Goal: Contribute content: Contribute content

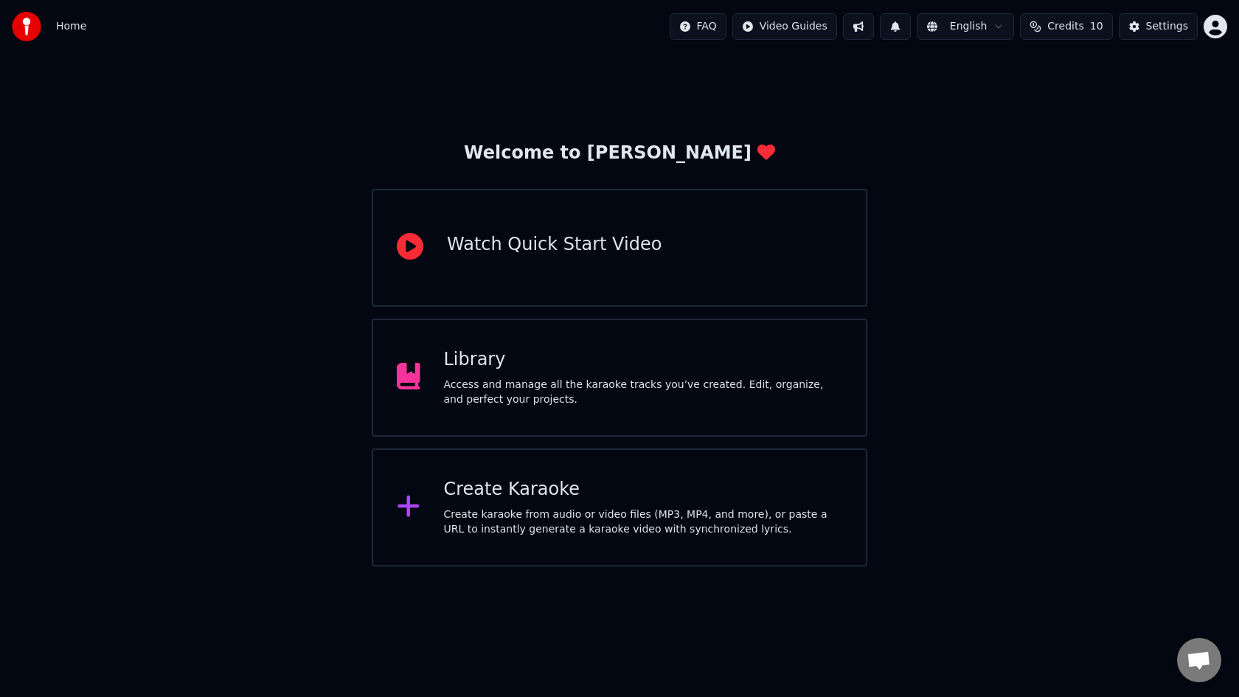
click at [737, 403] on div "Access and manage all the karaoke tracks you’ve created. Edit, organize, and pe…" at bounding box center [643, 392] width 399 height 29
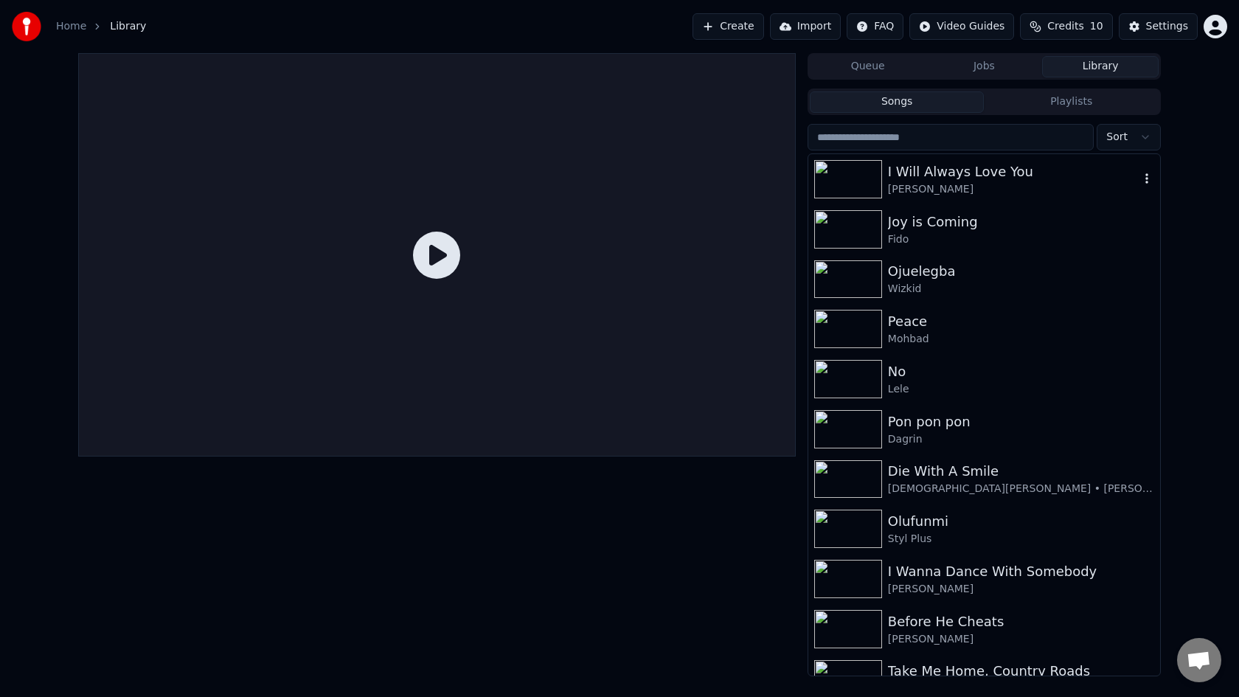
click at [1031, 175] on div "I Will Always Love You" at bounding box center [1013, 171] width 251 height 21
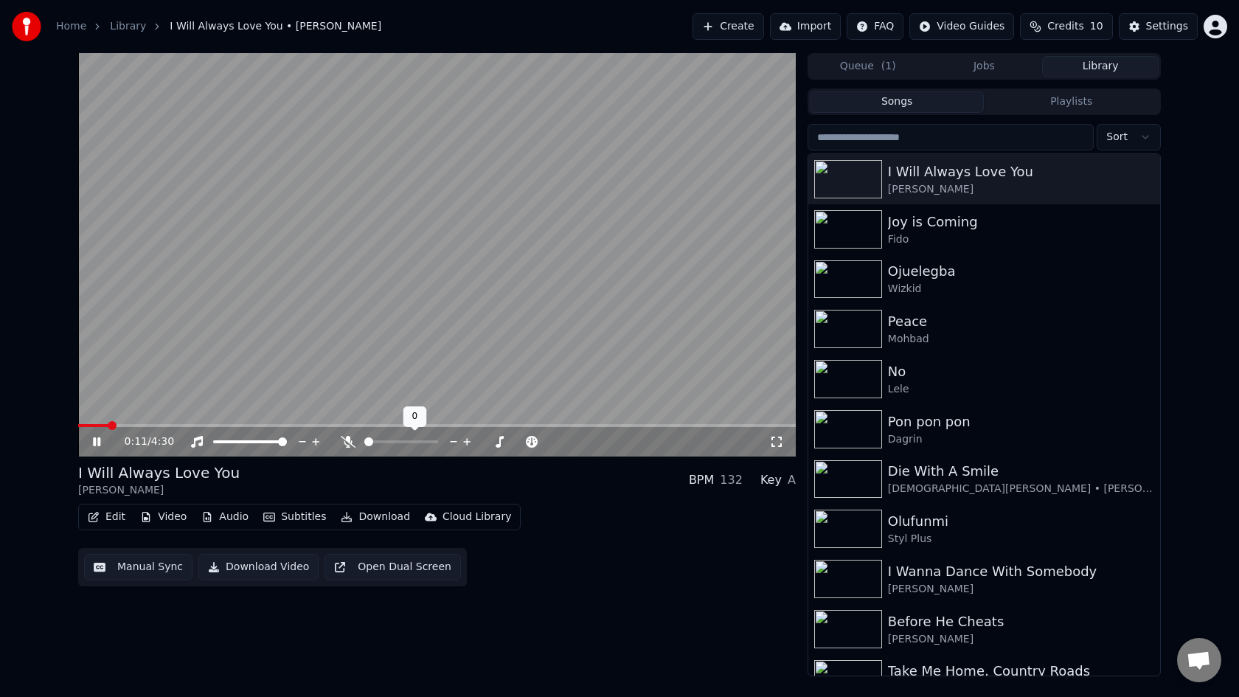
click at [393, 442] on span at bounding box center [401, 441] width 74 height 3
click at [347, 442] on icon at bounding box center [348, 442] width 8 height 12
click at [470, 441] on icon at bounding box center [467, 441] width 14 height 15
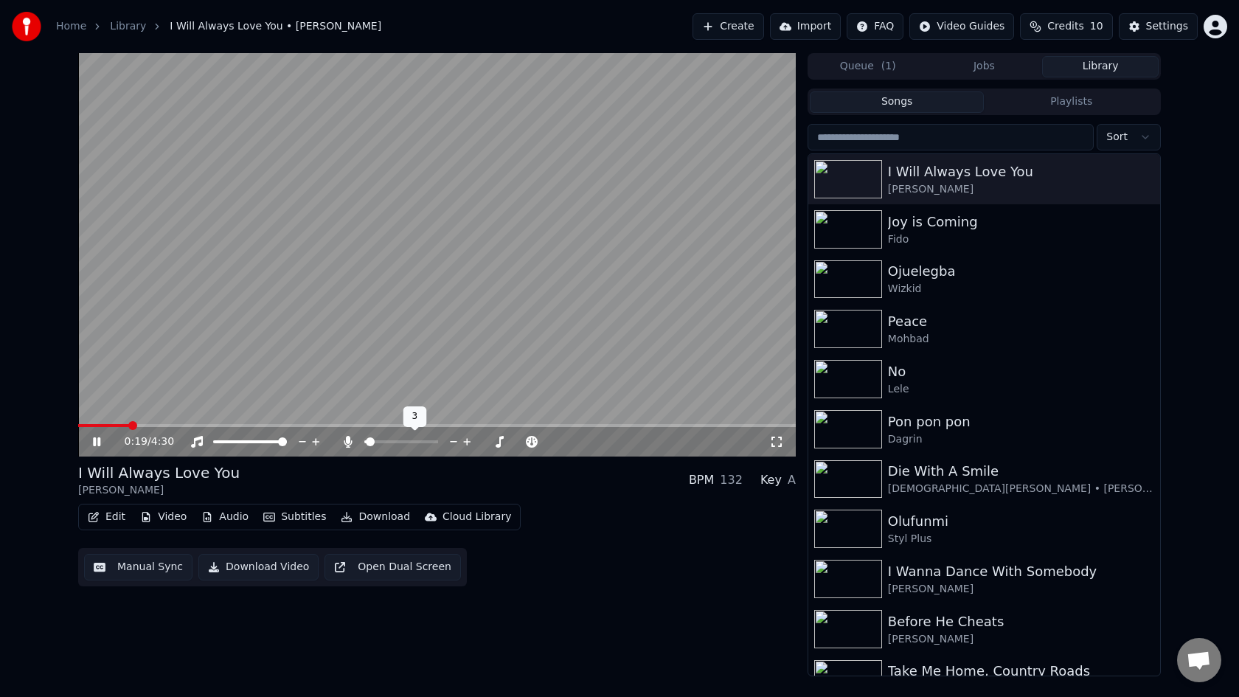
click at [470, 441] on icon at bounding box center [467, 441] width 14 height 15
click at [405, 439] on div at bounding box center [414, 441] width 119 height 15
click at [406, 439] on div at bounding box center [414, 441] width 119 height 15
click at [406, 441] on span at bounding box center [401, 441] width 74 height 3
click at [406, 441] on span at bounding box center [405, 441] width 9 height 9
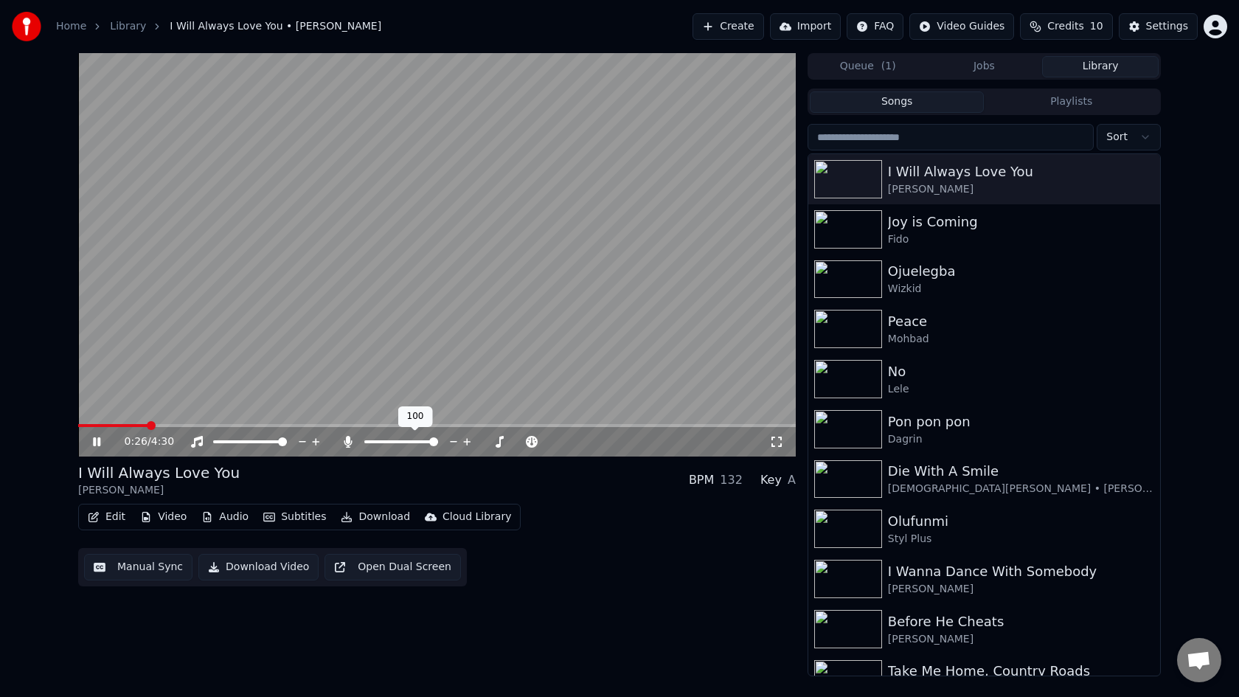
click at [447, 447] on div at bounding box center [414, 441] width 119 height 15
click at [347, 440] on icon at bounding box center [348, 442] width 8 height 12
click at [347, 440] on icon at bounding box center [348, 442] width 15 height 12
click at [227, 441] on span at bounding box center [250, 441] width 74 height 3
click at [219, 439] on span at bounding box center [217, 441] width 9 height 9
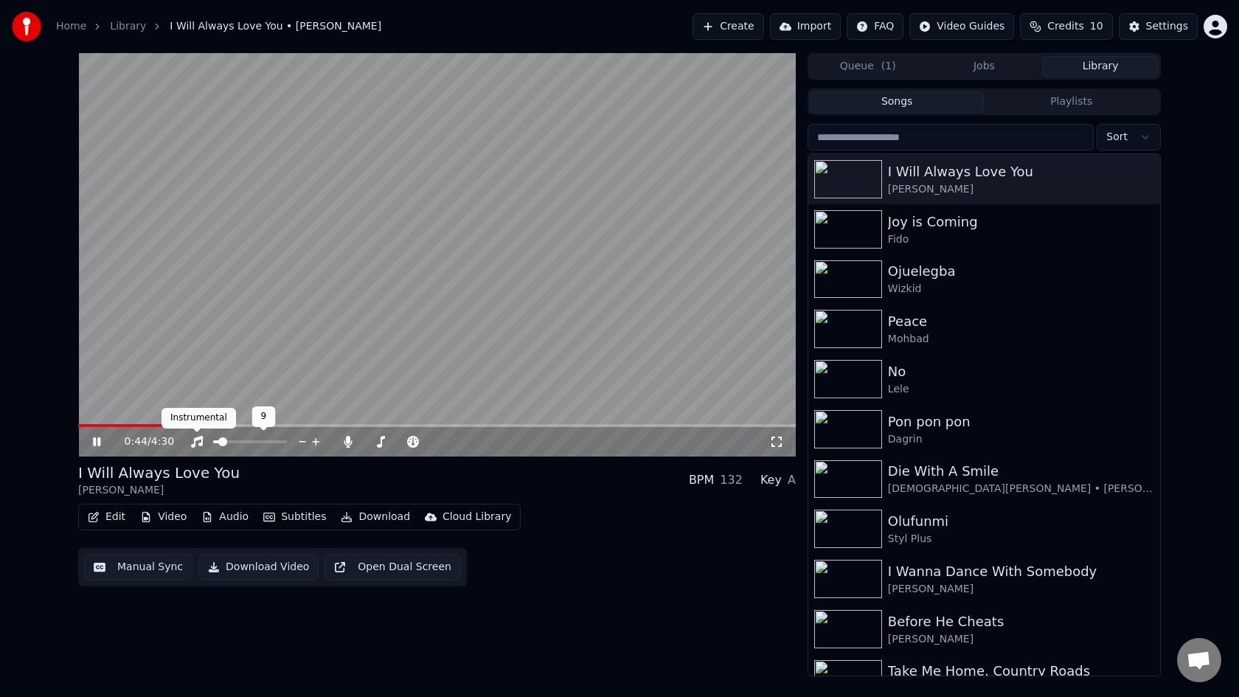
click at [199, 439] on icon at bounding box center [197, 442] width 12 height 12
click at [260, 441] on span at bounding box center [250, 441] width 74 height 3
click at [287, 446] on span at bounding box center [282, 441] width 9 height 9
click at [347, 442] on icon at bounding box center [348, 442] width 8 height 12
click at [203, 426] on span at bounding box center [436, 425] width 717 height 3
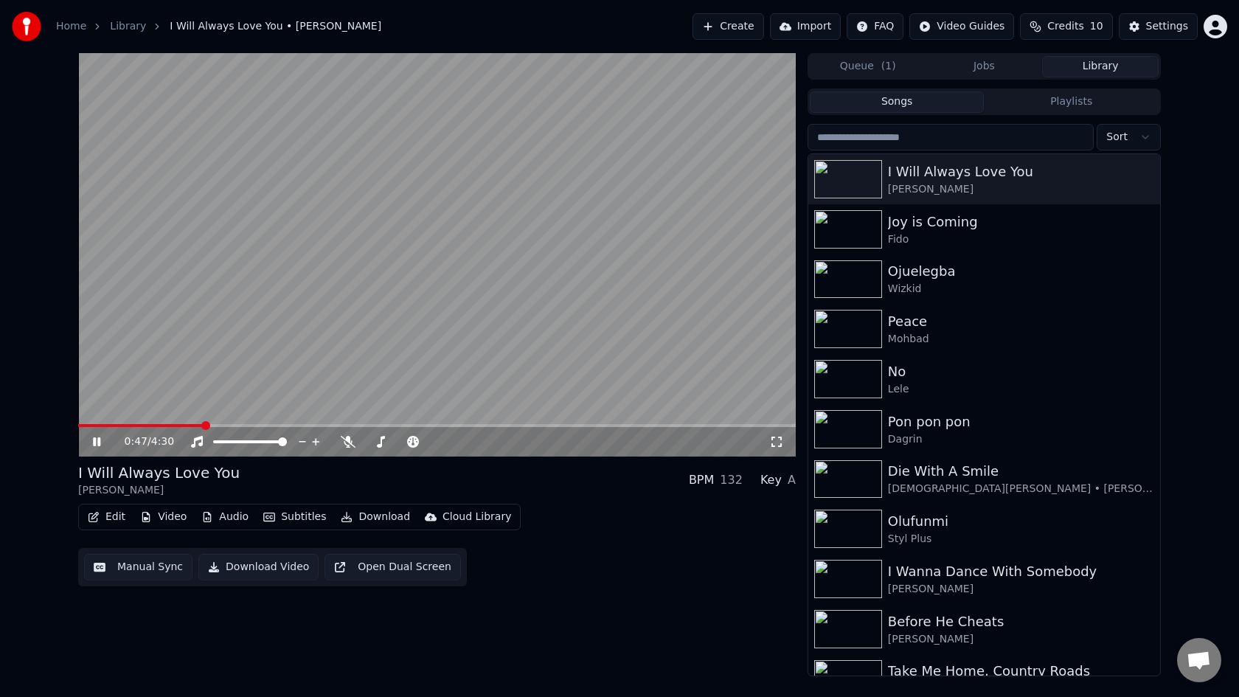
click at [183, 426] on span at bounding box center [140, 425] width 125 height 3
click at [155, 426] on span at bounding box center [436, 425] width 717 height 3
click at [126, 425] on span at bounding box center [116, 425] width 77 height 3
click at [111, 425] on span at bounding box center [107, 425] width 59 height 3
click at [105, 523] on button "Edit" at bounding box center [106, 517] width 49 height 21
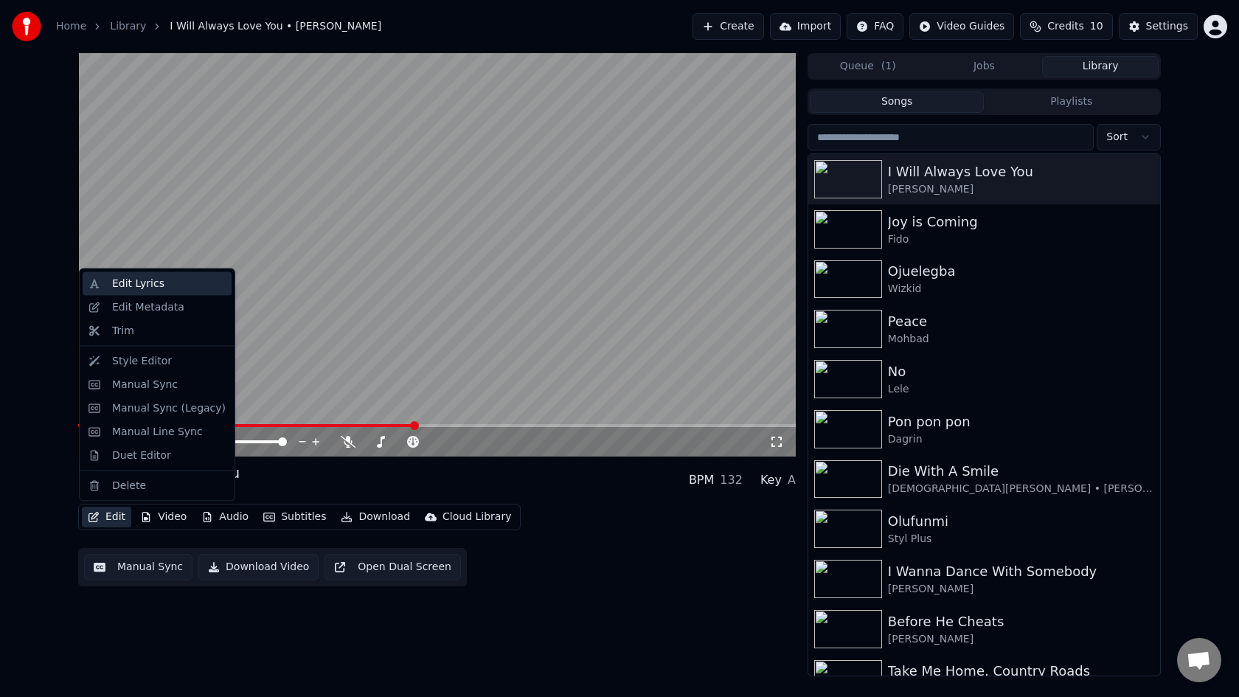
click at [136, 282] on div "Edit Lyrics" at bounding box center [138, 283] width 52 height 15
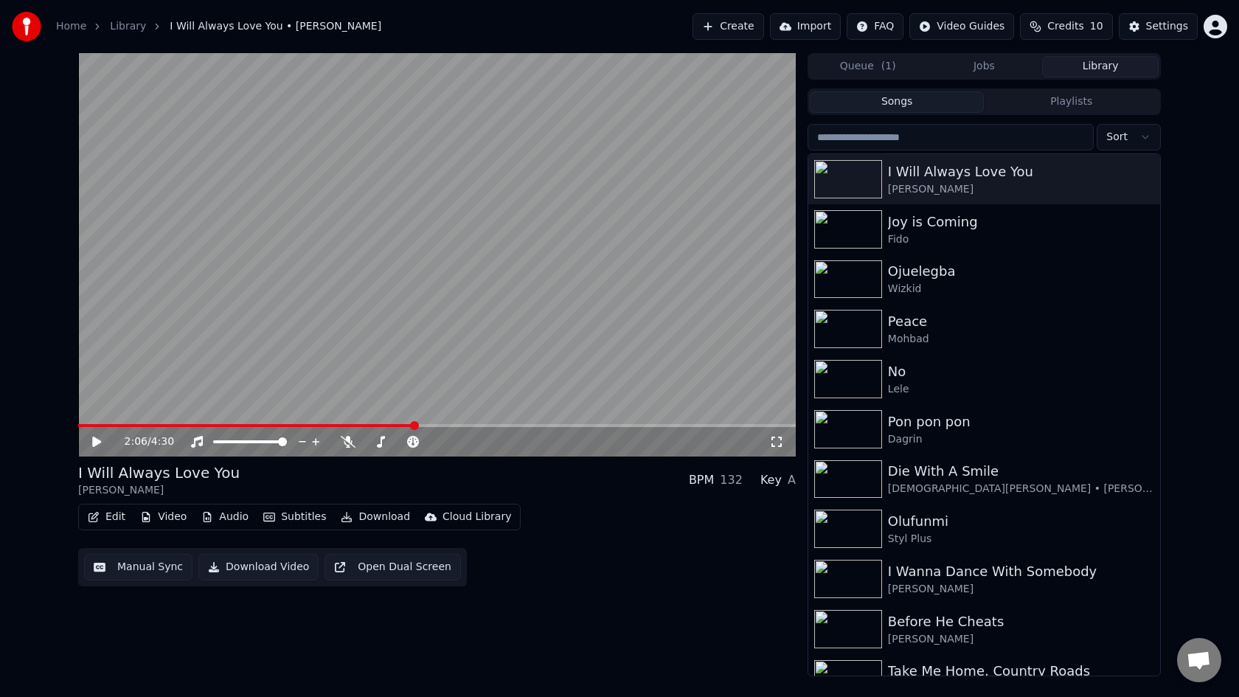
click at [410, 251] on video at bounding box center [436, 254] width 717 height 403
click at [95, 445] on icon at bounding box center [96, 441] width 7 height 9
click at [103, 518] on button "Edit" at bounding box center [106, 517] width 49 height 21
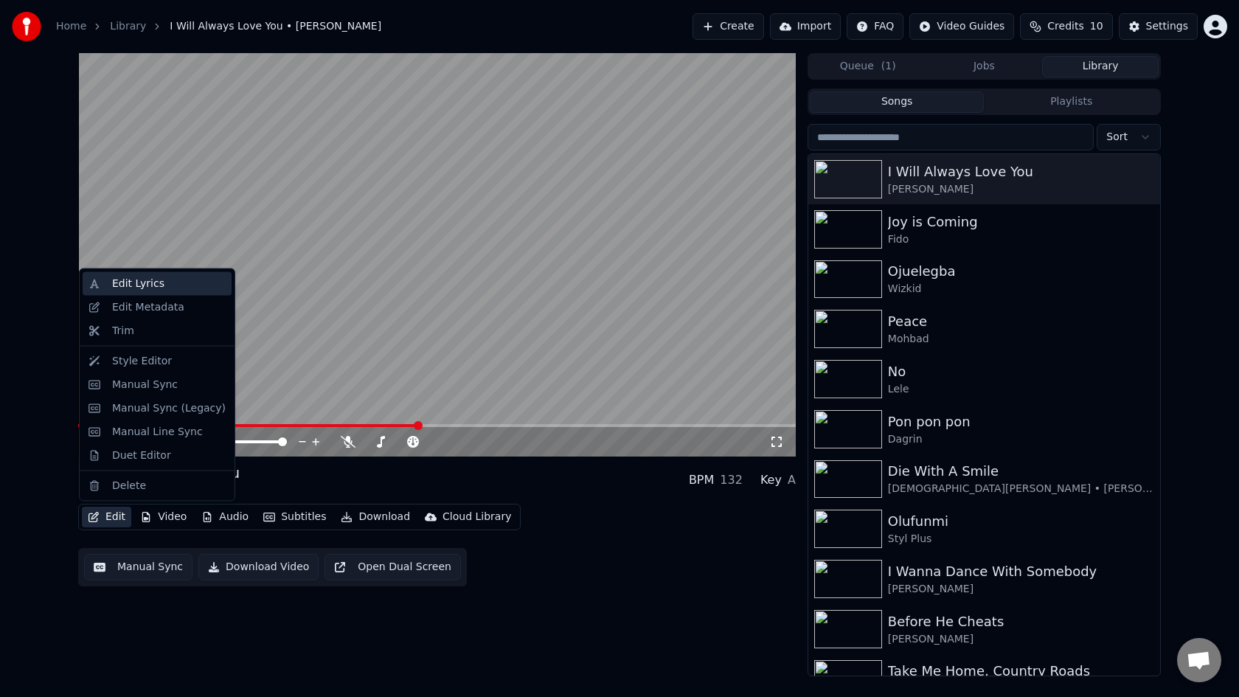
click at [154, 281] on div "Edit Lyrics" at bounding box center [138, 283] width 52 height 15
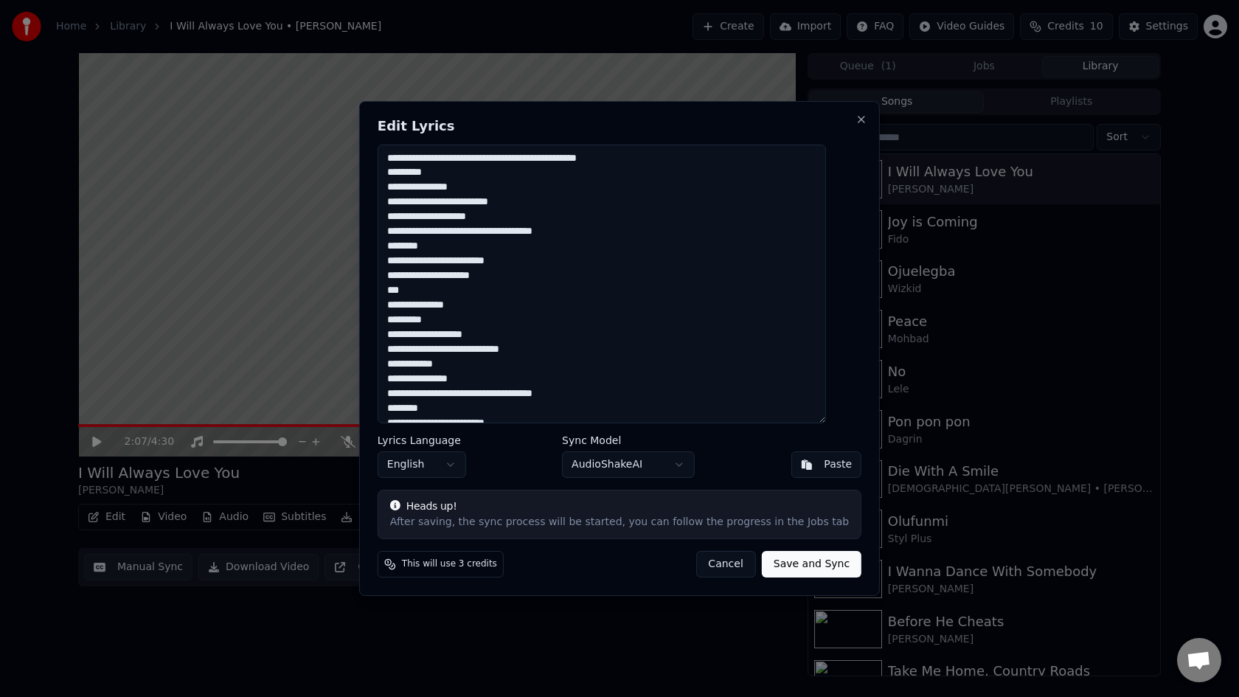
click at [475, 178] on textarea "**********" at bounding box center [602, 284] width 448 height 279
drag, startPoint x: 658, startPoint y: 165, endPoint x: 403, endPoint y: 161, distance: 255.1
click at [403, 161] on textarea "**********" at bounding box center [602, 284] width 448 height 279
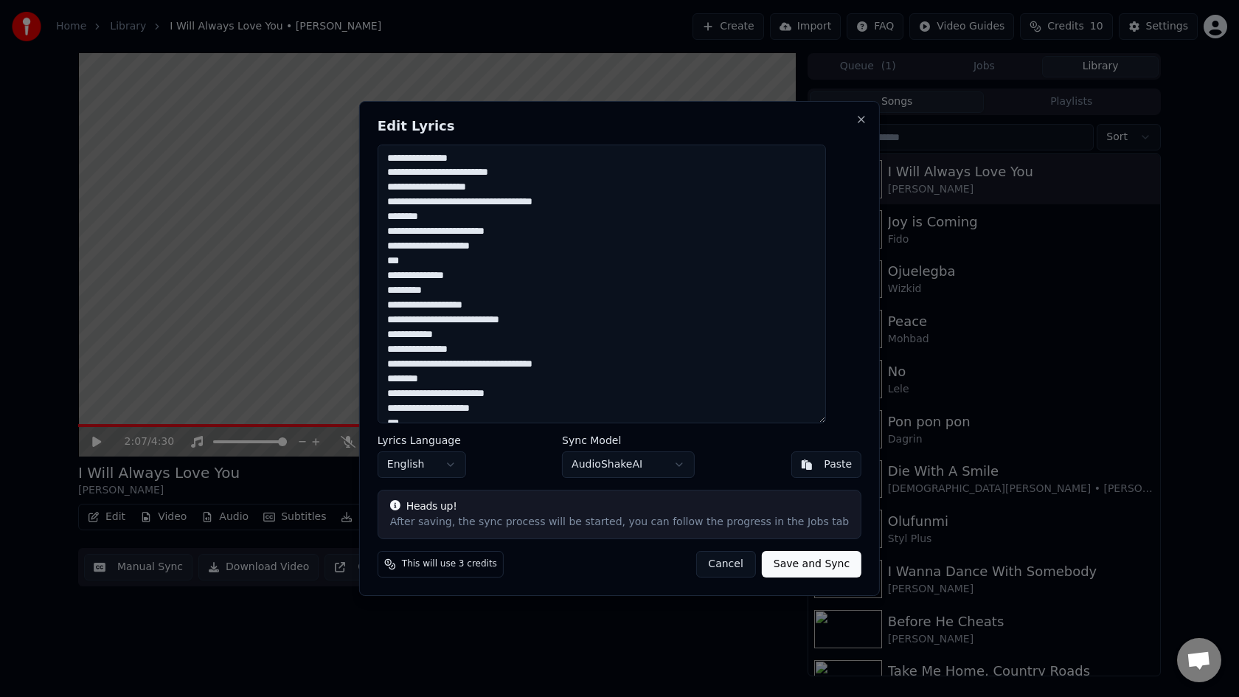
click at [719, 557] on button "Cancel" at bounding box center [725, 564] width 60 height 27
type textarea "**********"
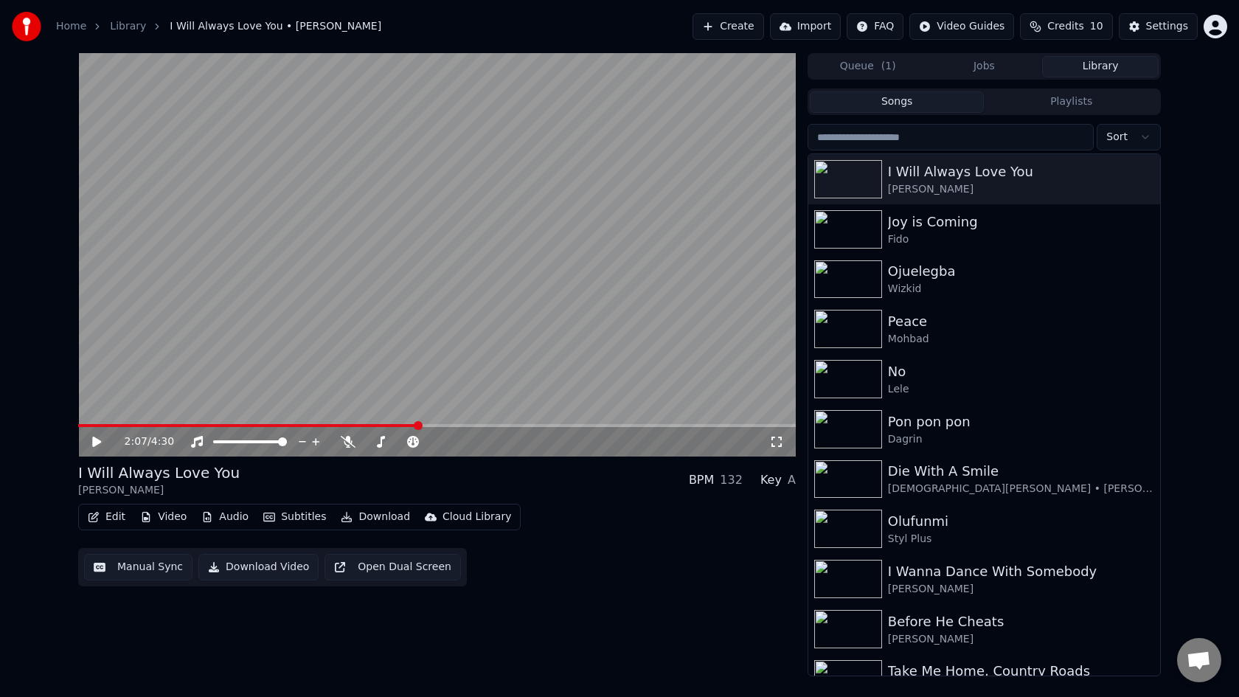
click at [745, 19] on button "Create" at bounding box center [728, 26] width 72 height 27
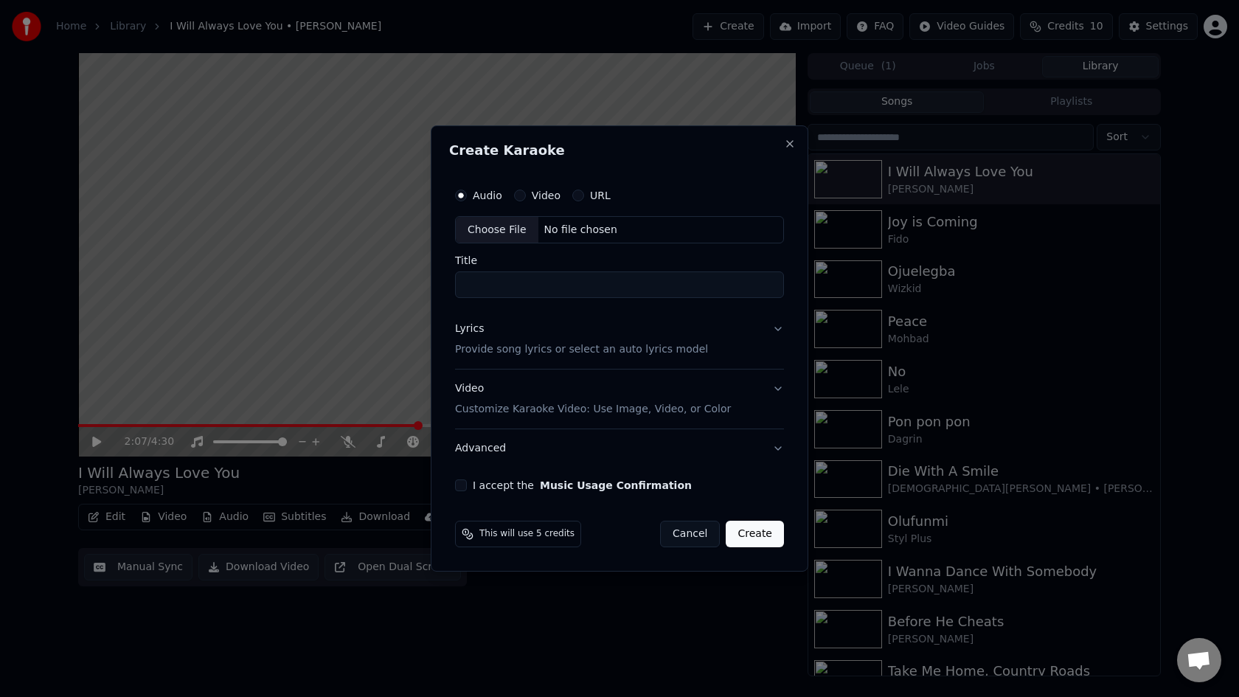
click at [504, 232] on div "Choose File" at bounding box center [497, 230] width 83 height 27
type input "**********"
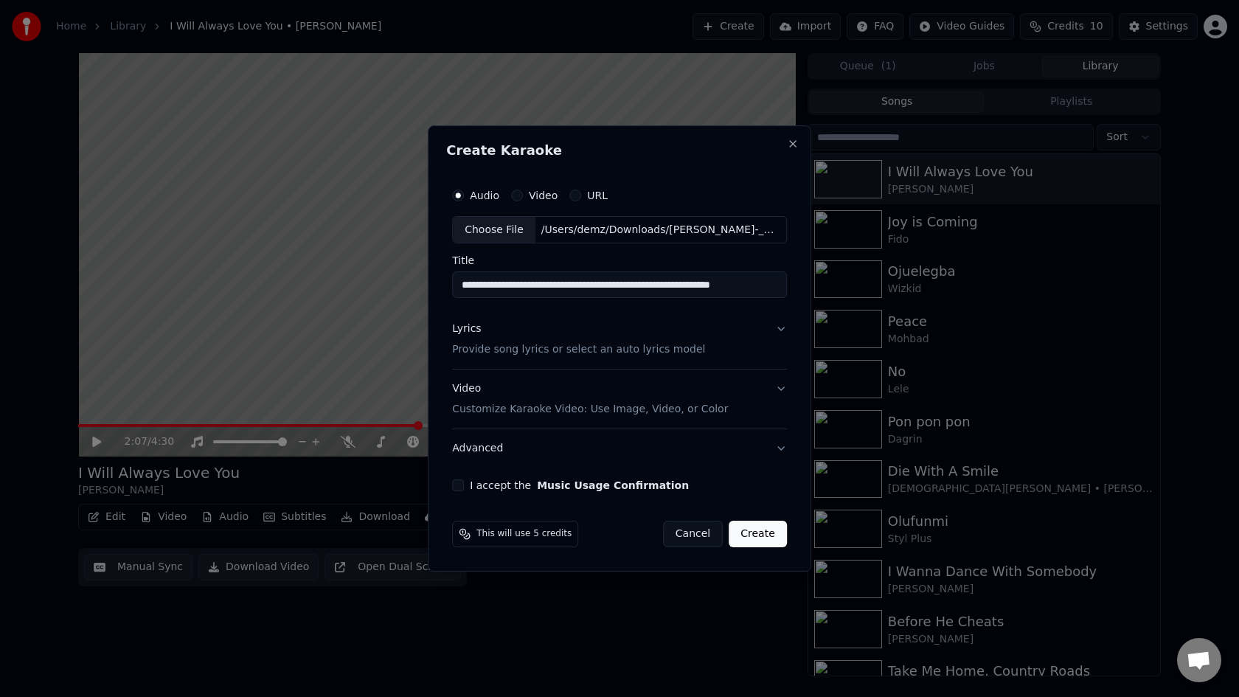
click at [489, 351] on p "Provide song lyrics or select an auto lyrics model" at bounding box center [578, 350] width 253 height 15
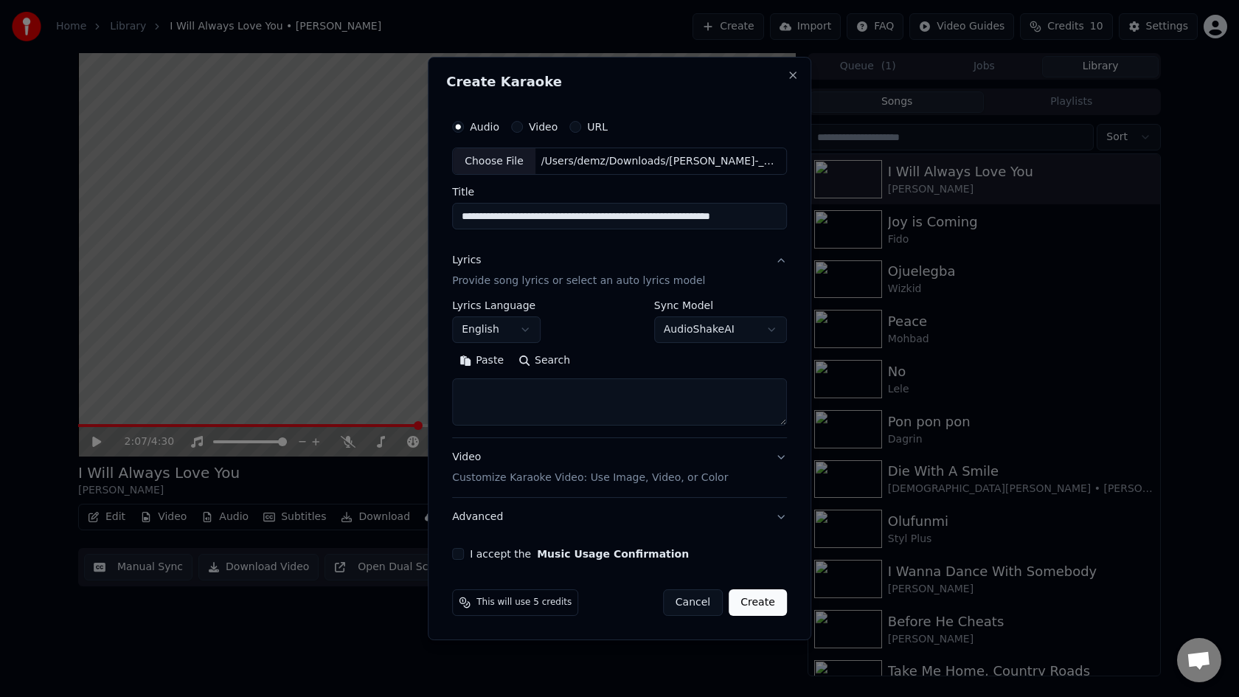
click at [498, 400] on textarea at bounding box center [619, 402] width 335 height 47
paste textarea "**********"
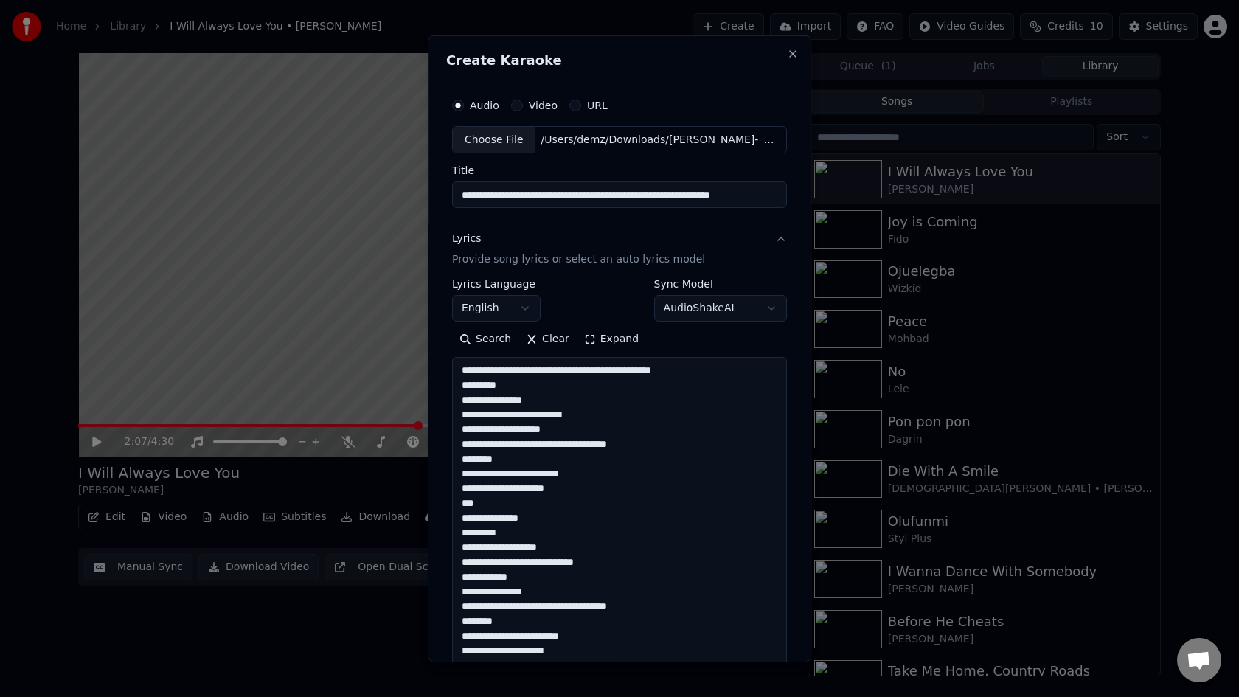
scroll to position [534, 0]
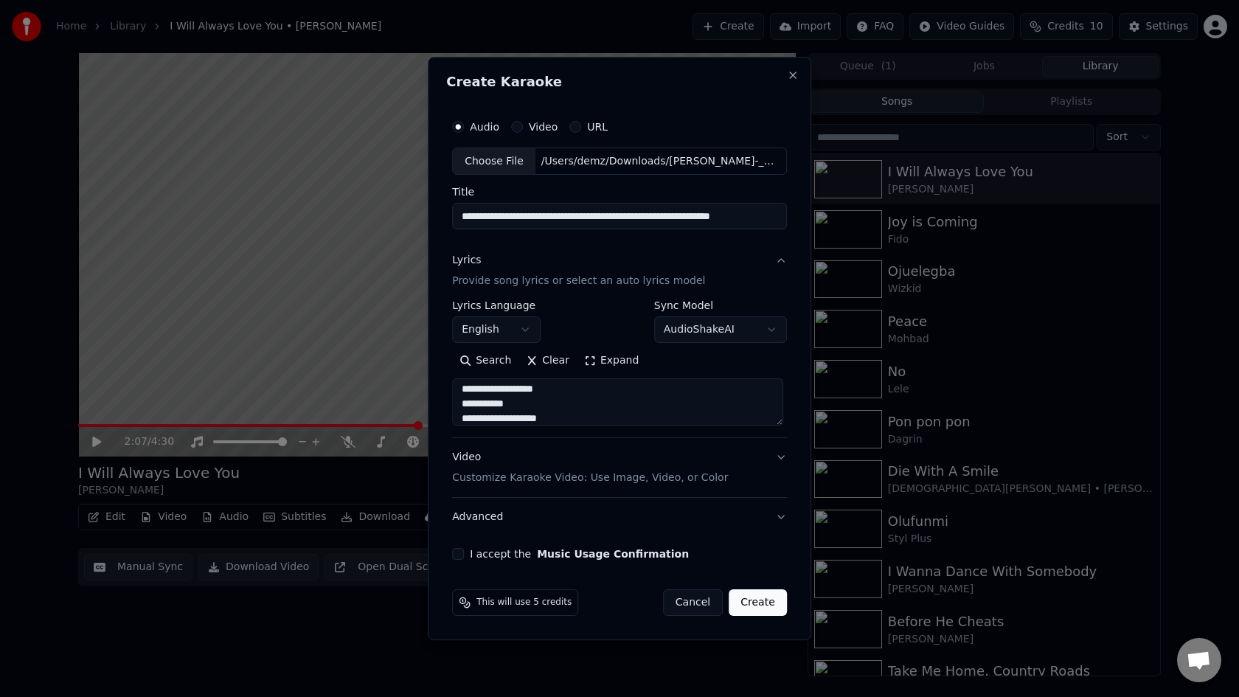
click at [464, 552] on button "I accept the Music Usage Confirmation" at bounding box center [458, 554] width 12 height 12
drag, startPoint x: 720, startPoint y: 392, endPoint x: 465, endPoint y: 393, distance: 254.4
click at [465, 393] on textarea "**********" at bounding box center [617, 402] width 331 height 47
type textarea "**********"
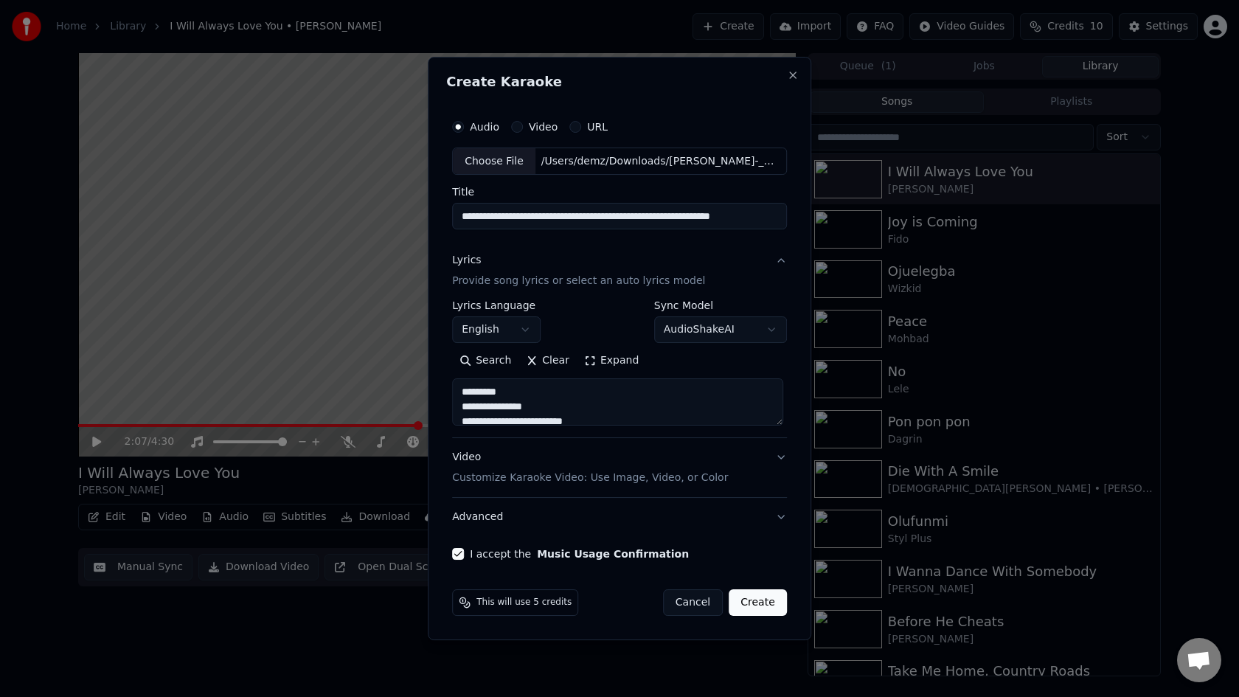
click at [762, 605] on button "Create" at bounding box center [757, 602] width 58 height 27
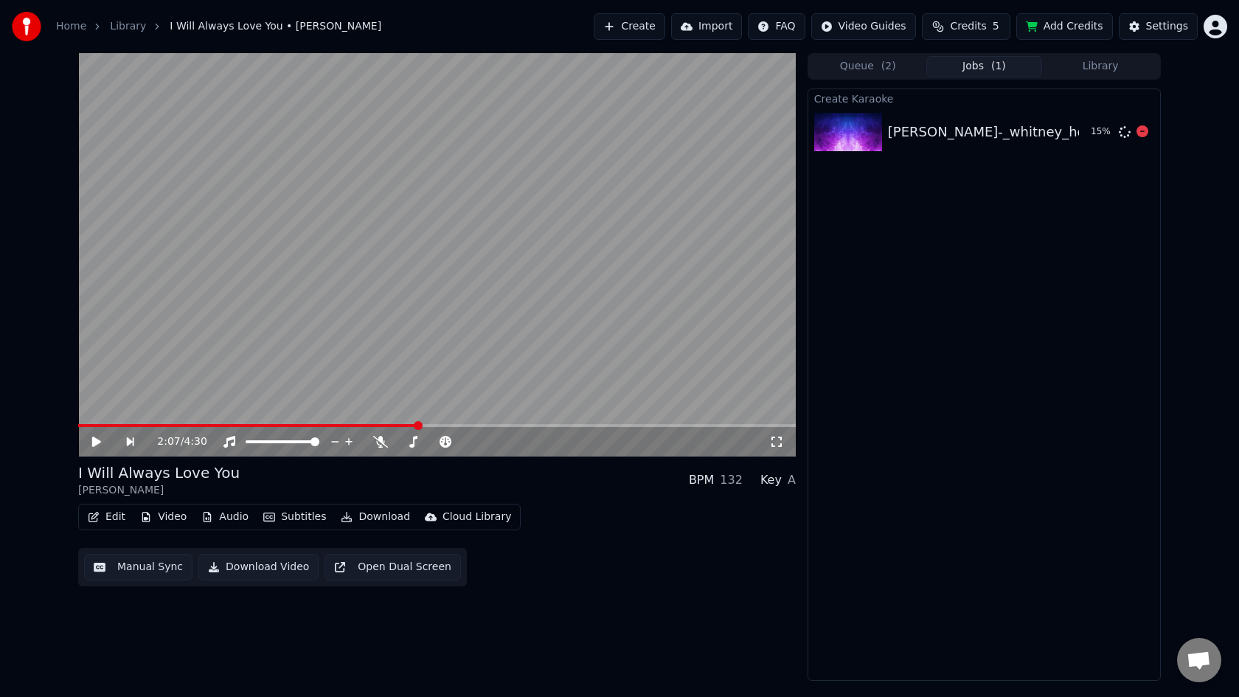
click at [934, 133] on div "[PERSON_NAME]-_whitney_houston_-_i_will_always_love_you_([DOMAIN_NAME])" at bounding box center [1153, 132] width 530 height 21
click at [838, 139] on img at bounding box center [848, 132] width 68 height 38
click at [871, 67] on button "Queue ( 2 )" at bounding box center [868, 66] width 116 height 21
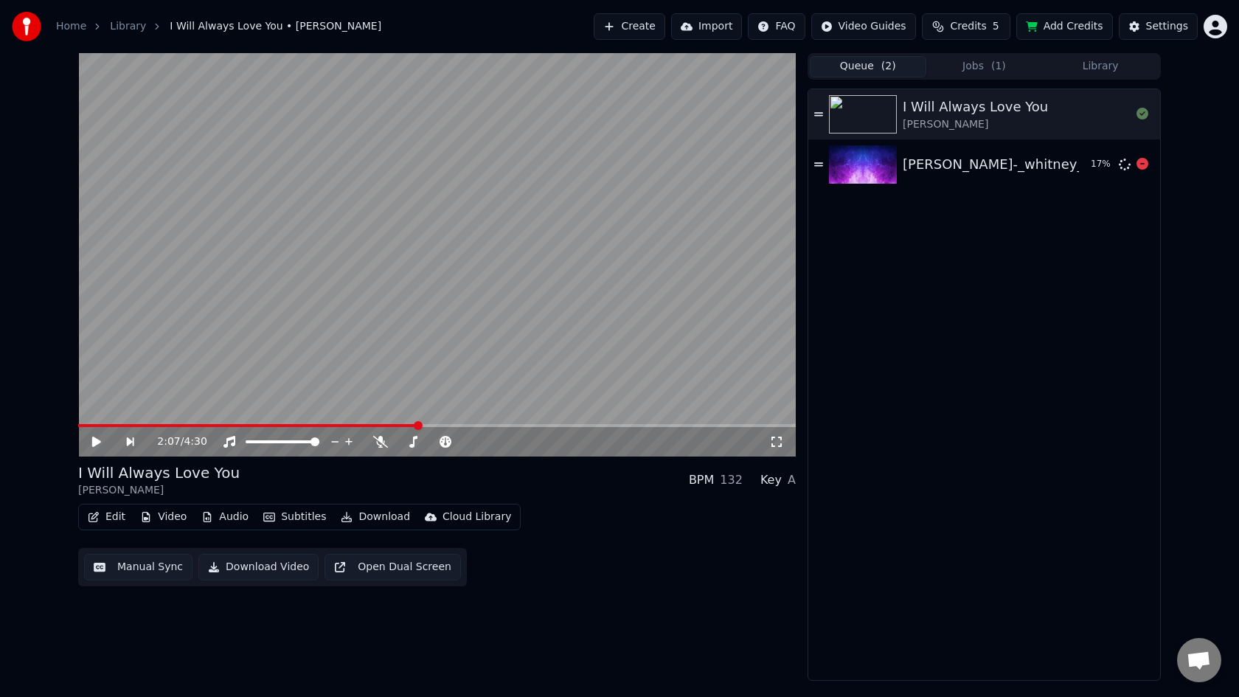
click at [967, 170] on div "[PERSON_NAME]-_whitney_houston_-_i_will_always_love_you_([DOMAIN_NAME])" at bounding box center [1167, 164] width 530 height 21
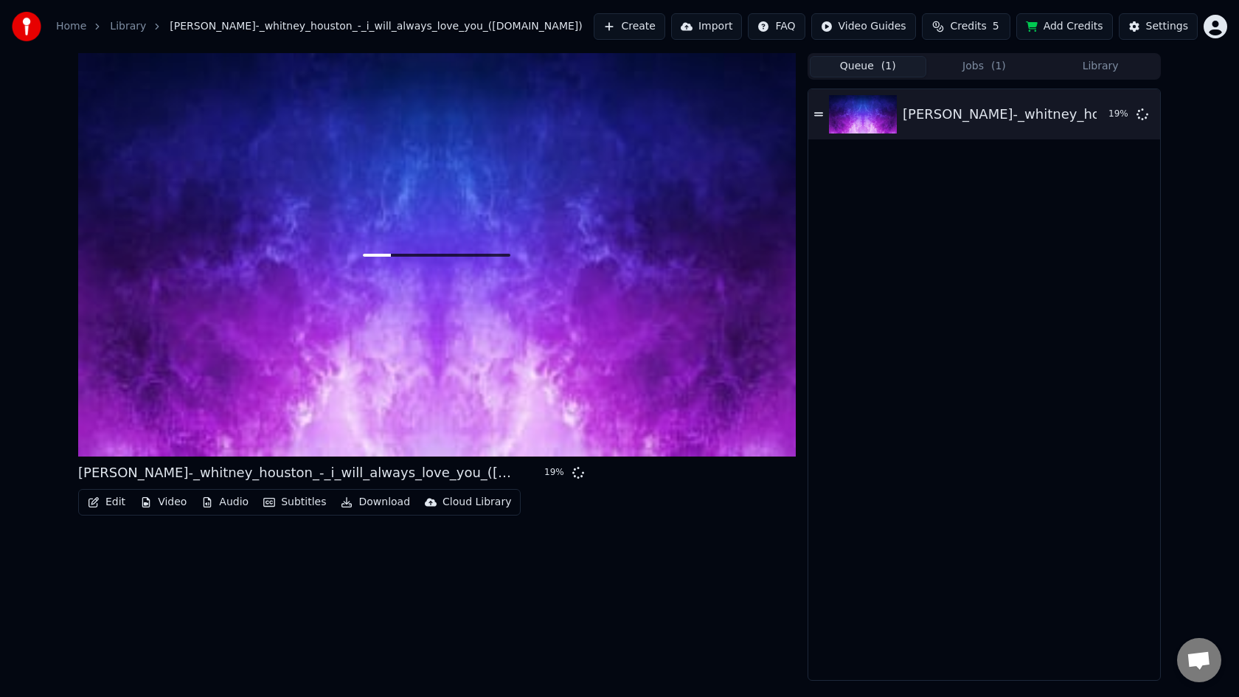
click at [978, 66] on button "Jobs ( 1 )" at bounding box center [984, 66] width 116 height 21
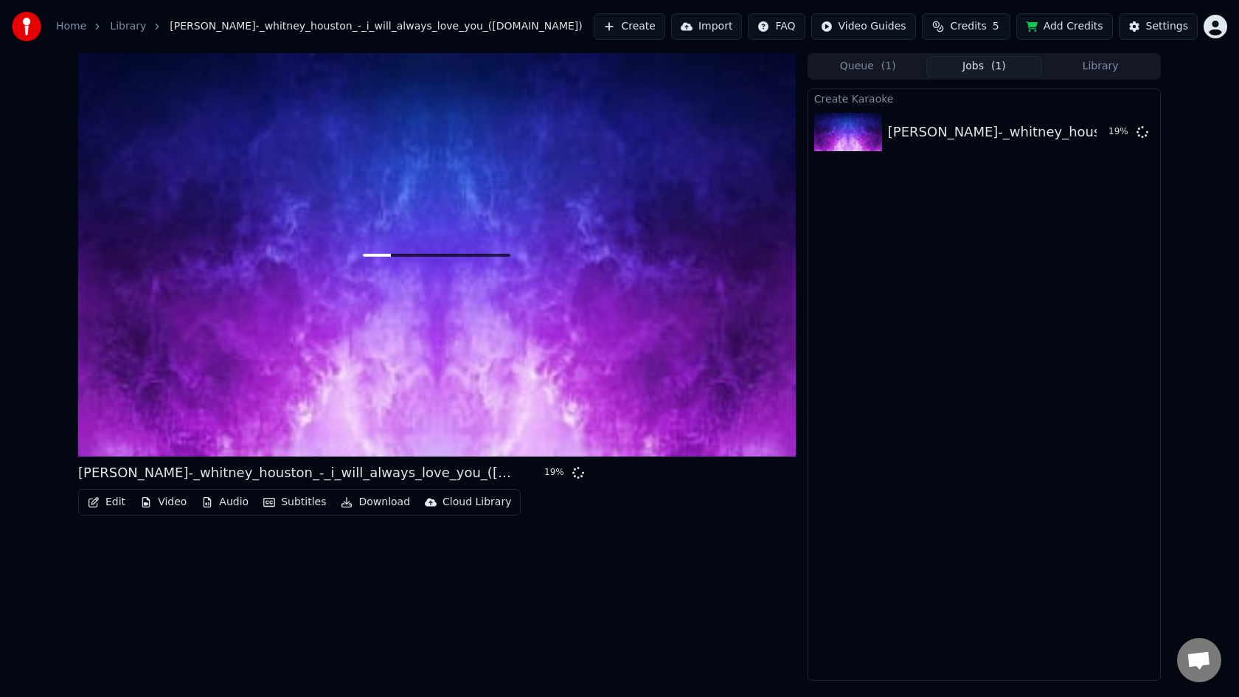
click at [978, 66] on button "Jobs ( 1 )" at bounding box center [984, 66] width 116 height 21
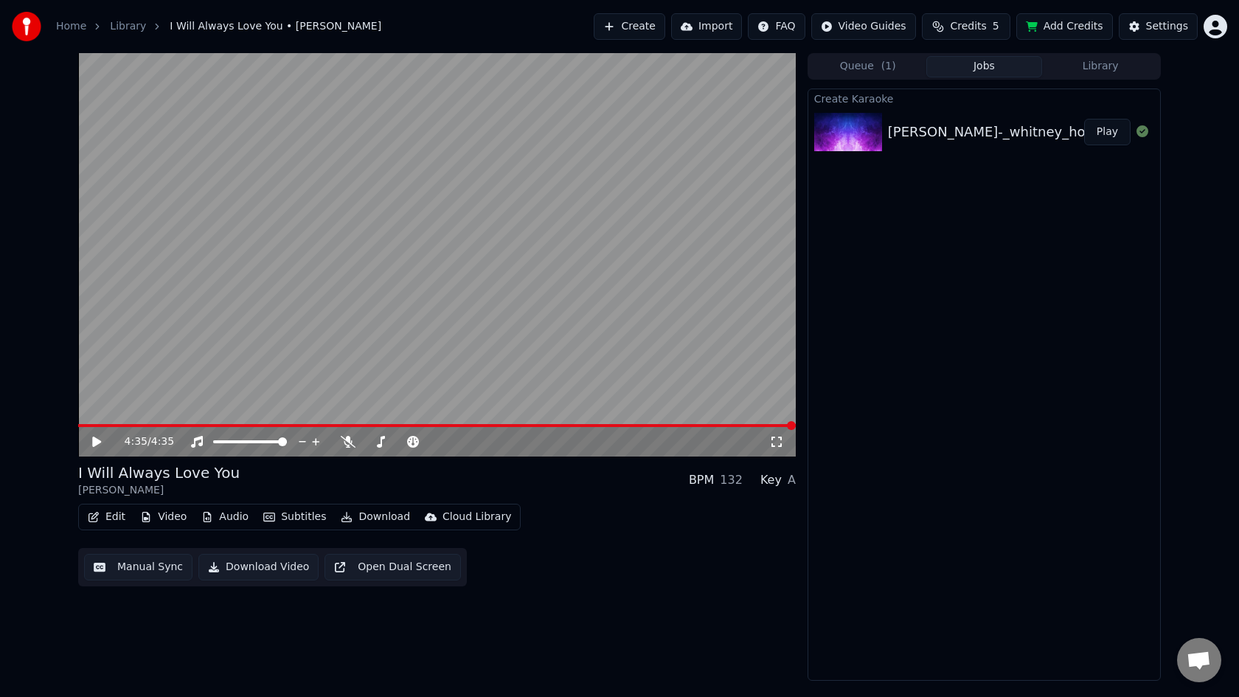
click at [1112, 132] on button "Play" at bounding box center [1107, 132] width 46 height 27
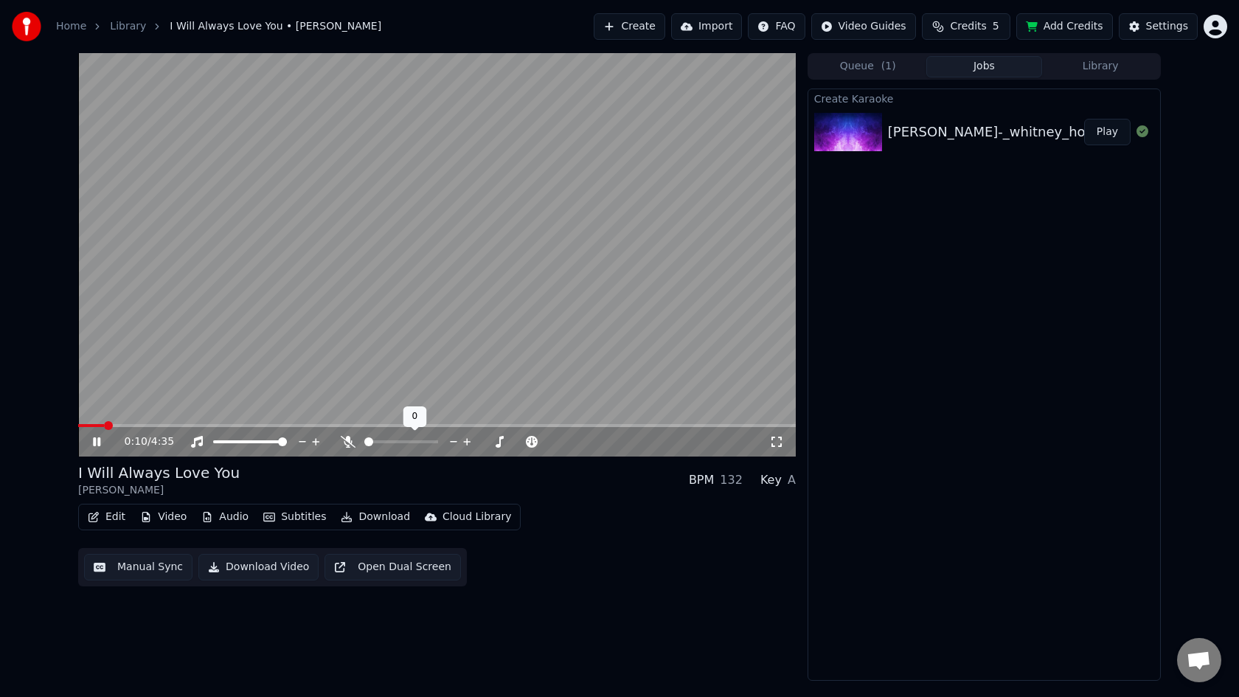
click at [386, 442] on span at bounding box center [401, 441] width 74 height 3
click at [349, 446] on icon at bounding box center [348, 442] width 15 height 12
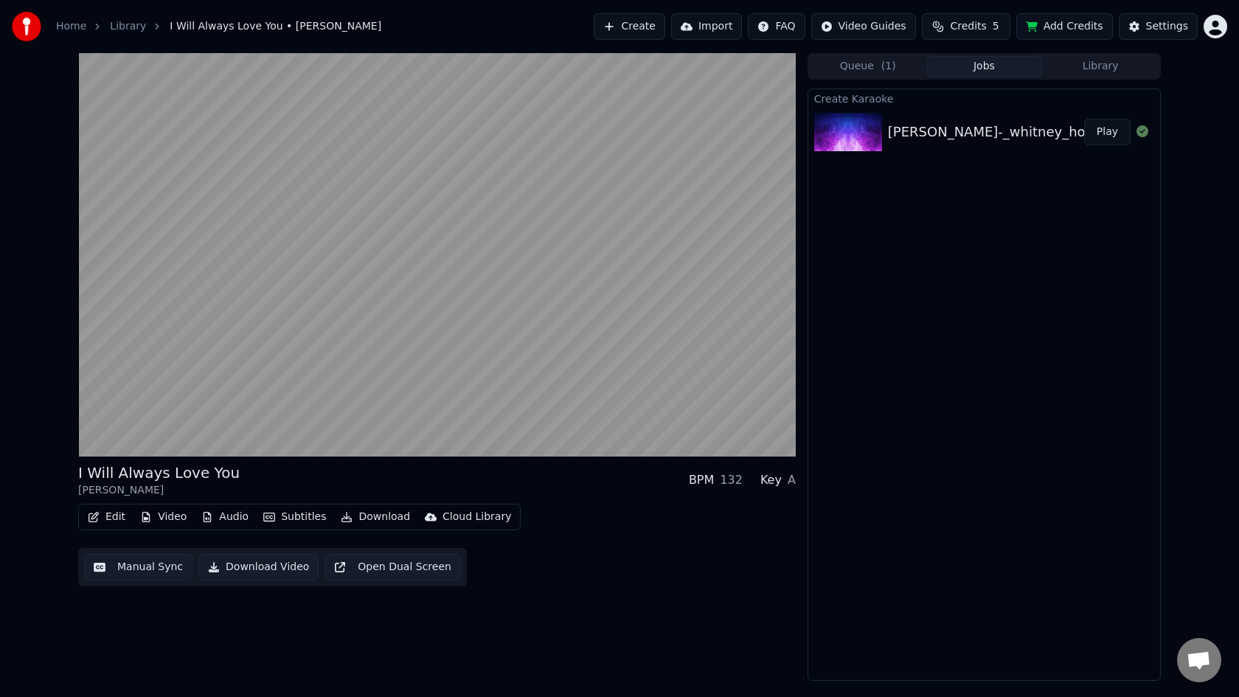
click at [111, 519] on button "Edit" at bounding box center [106, 517] width 49 height 21
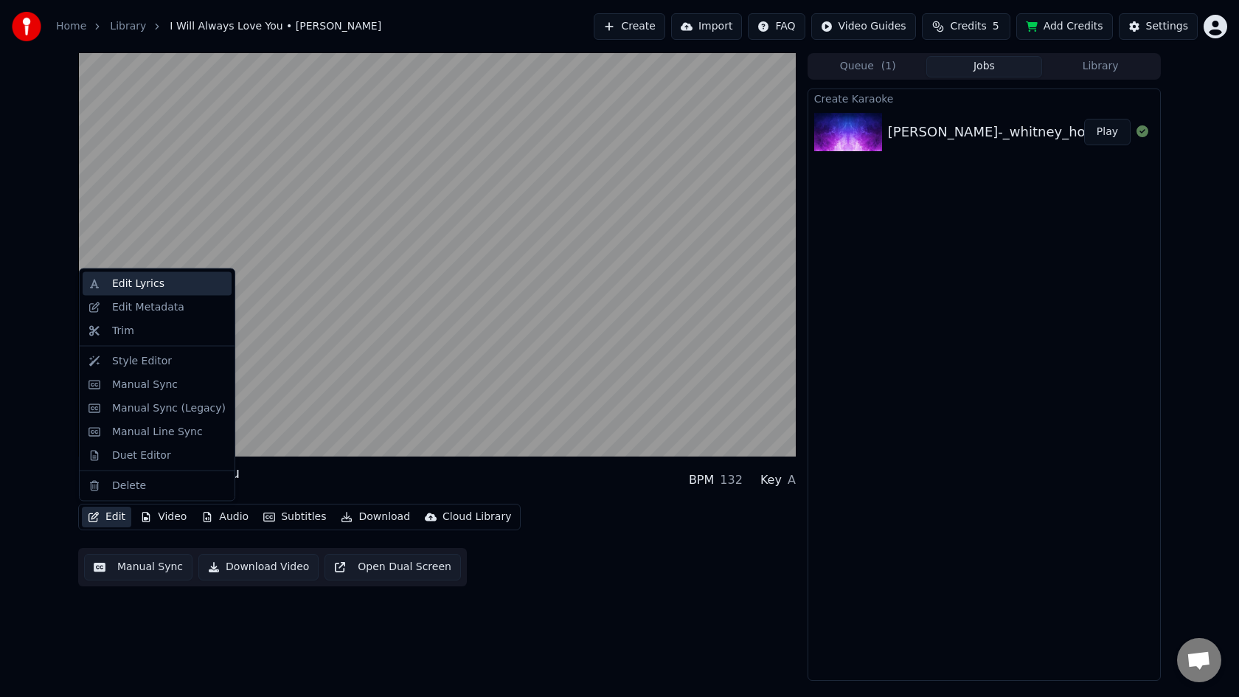
click at [155, 288] on div "Edit Lyrics" at bounding box center [138, 283] width 52 height 15
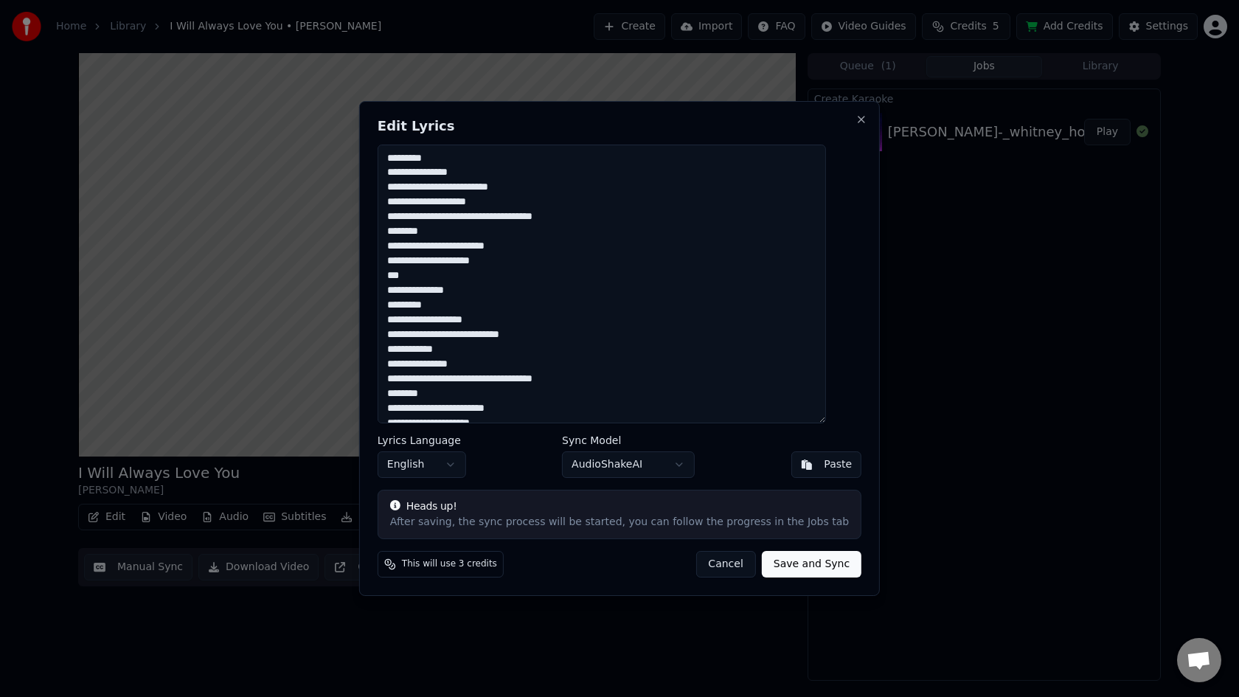
click at [701, 566] on button "Cancel" at bounding box center [725, 564] width 60 height 27
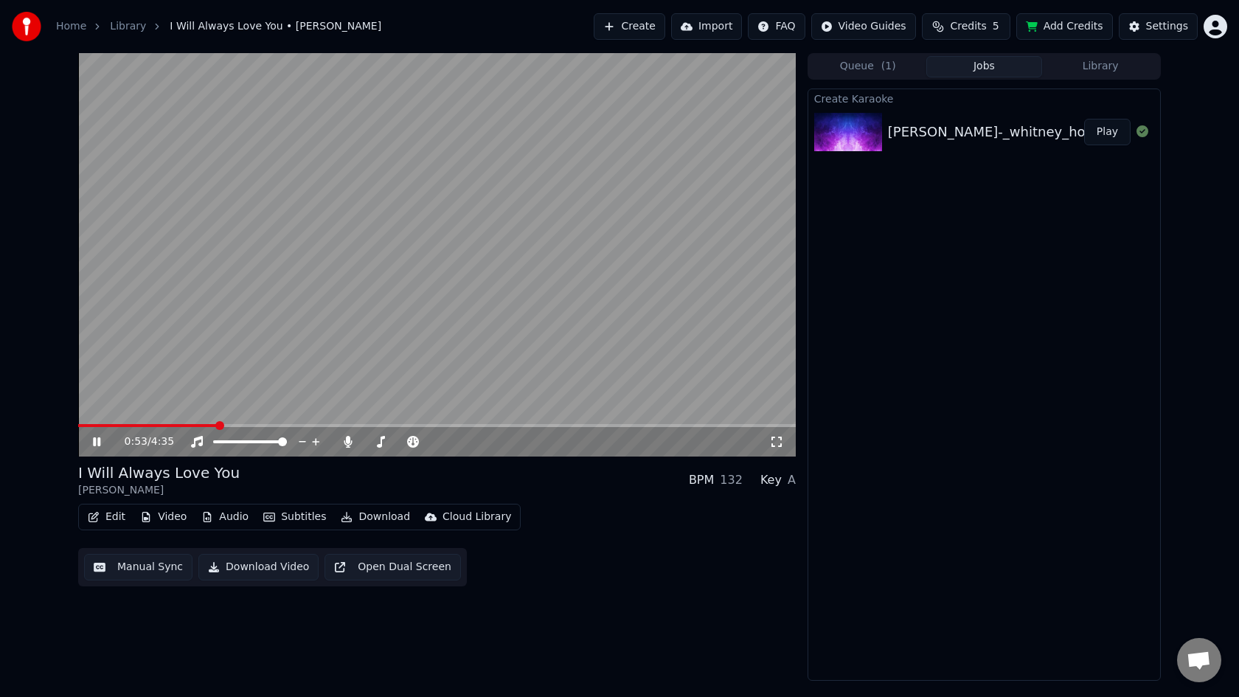
click at [80, 422] on video at bounding box center [436, 254] width 717 height 403
click at [88, 424] on span at bounding box center [148, 425] width 140 height 3
click at [88, 424] on span at bounding box center [83, 425] width 10 height 3
click at [83, 424] on span at bounding box center [80, 425] width 5 height 3
click at [75, 425] on div "0:00 / 4:35 I Will Always Love You [PERSON_NAME] BPM 132 Key A Edit Video Audio…" at bounding box center [619, 366] width 1106 height 627
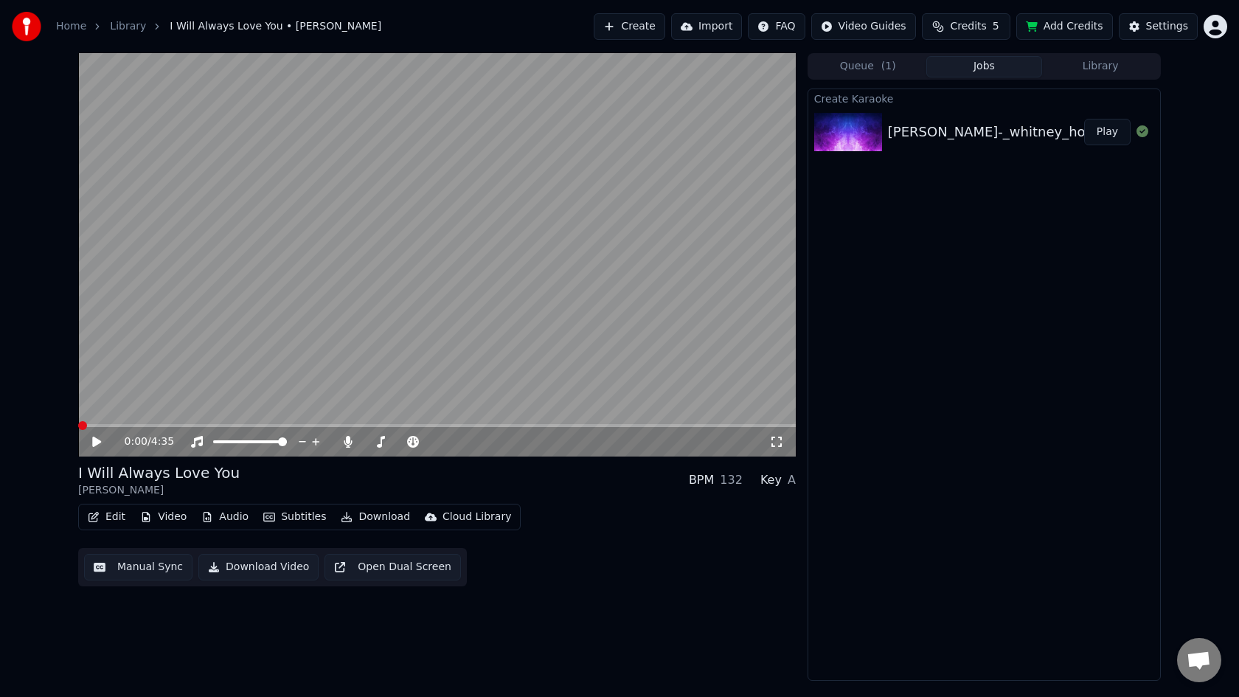
click at [98, 444] on icon at bounding box center [96, 441] width 9 height 10
click at [348, 442] on icon at bounding box center [348, 442] width 8 height 12
click at [314, 441] on icon at bounding box center [315, 441] width 7 height 7
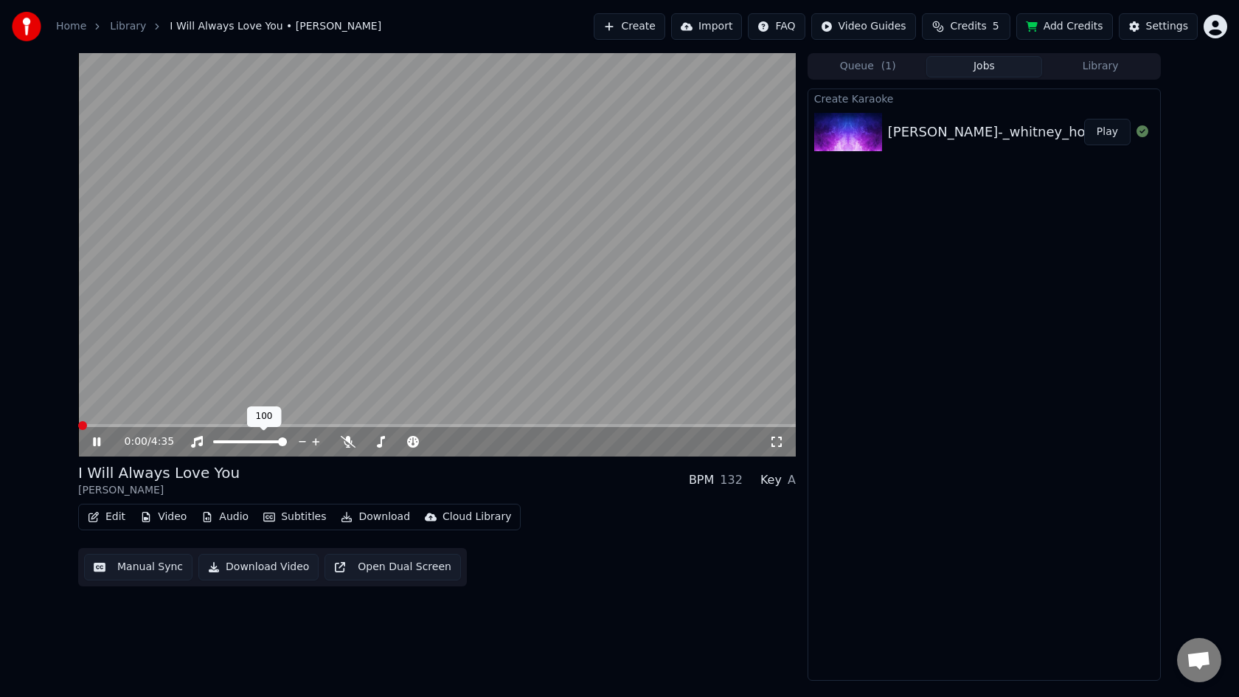
click at [314, 441] on icon at bounding box center [315, 441] width 7 height 7
click at [209, 335] on video at bounding box center [436, 254] width 717 height 403
